Goal: Find specific page/section: Find specific page/section

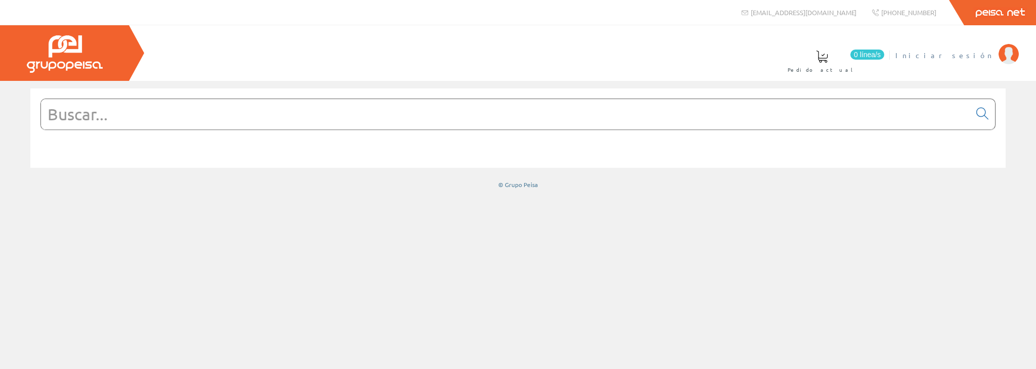
click at [987, 53] on span "Iniciar sesión" at bounding box center [944, 55] width 98 height 10
click at [961, 53] on span "[PERSON_NAME], [PERSON_NAME]" at bounding box center [897, 55] width 191 height 10
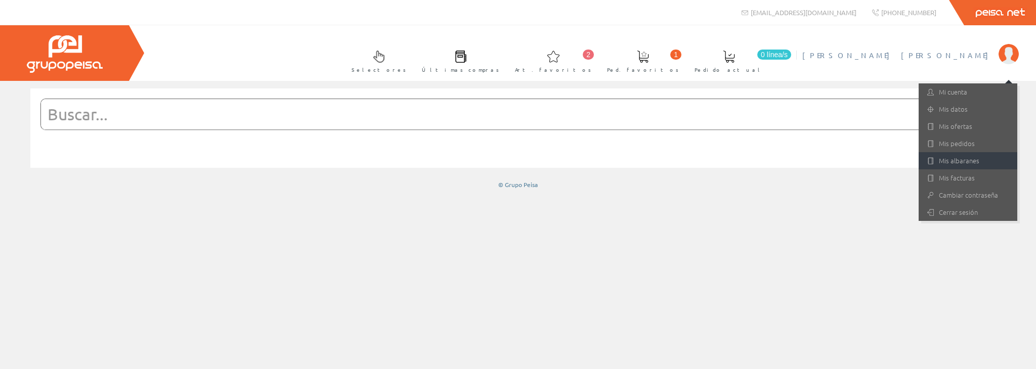
click at [973, 158] on link "Mis albaranes" at bounding box center [968, 160] width 99 height 17
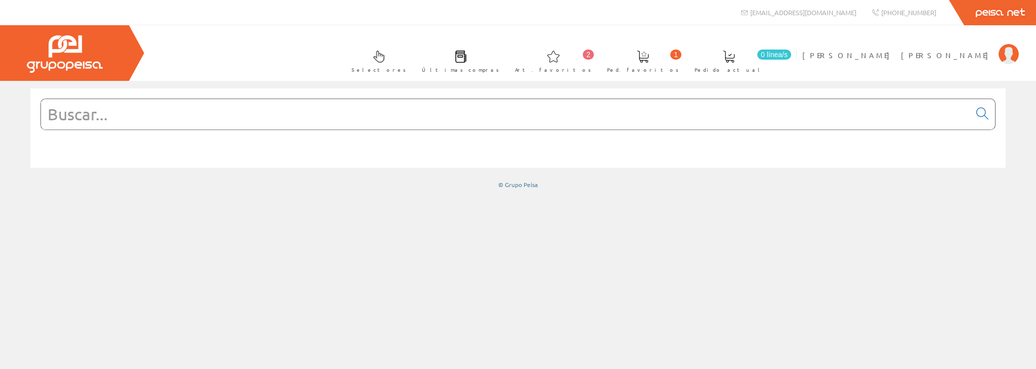
click at [263, 108] on input "text" at bounding box center [505, 114] width 929 height 30
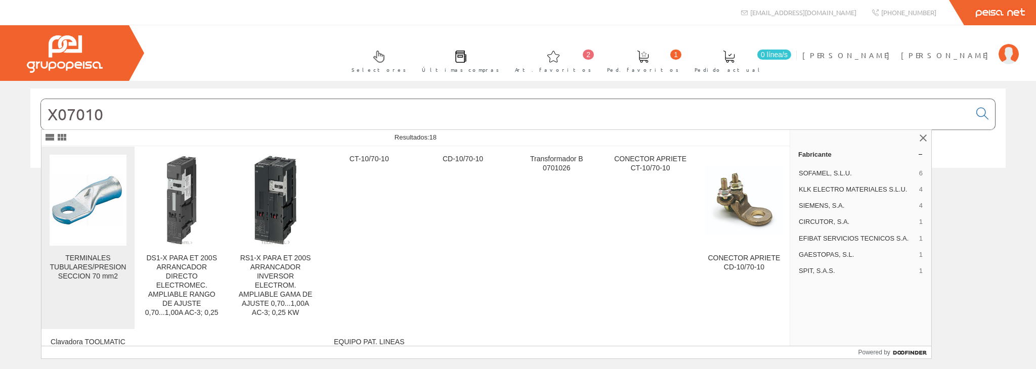
type input "X07010"
click at [94, 210] on img at bounding box center [88, 200] width 77 height 77
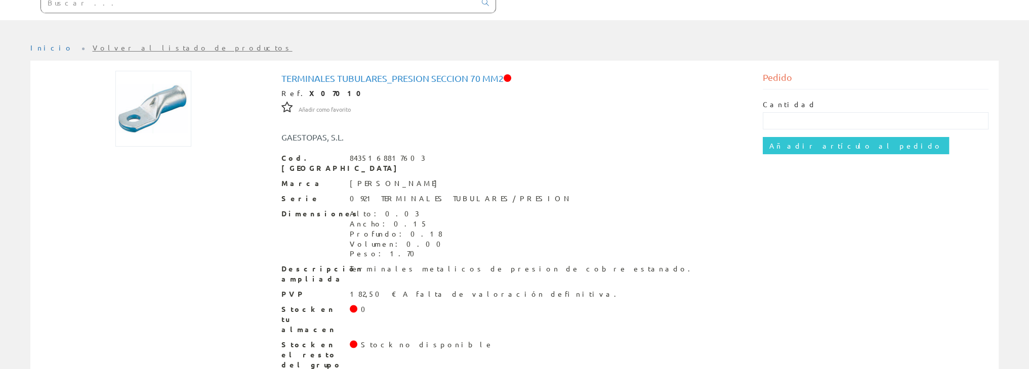
scroll to position [115, 0]
